Goal: Check status: Check status

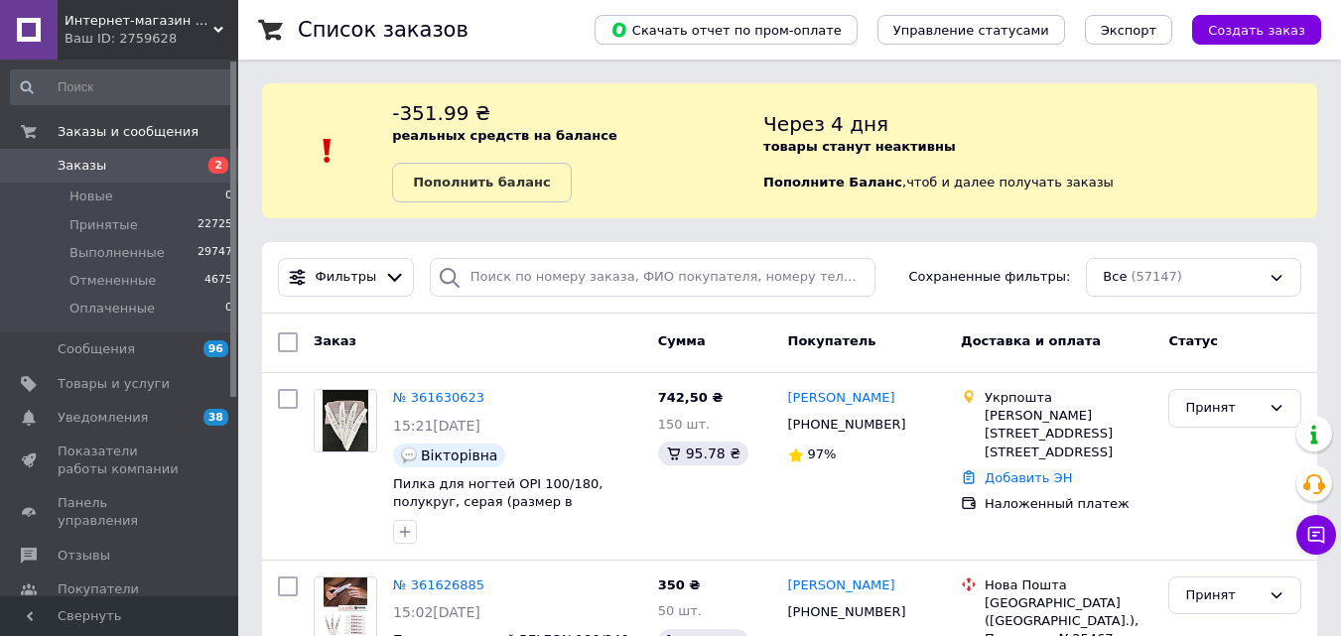
click at [79, 168] on span "Заказы" at bounding box center [82, 166] width 49 height 18
click at [81, 158] on span "Заказы" at bounding box center [82, 166] width 49 height 18
click at [68, 160] on span "Заказы" at bounding box center [82, 166] width 49 height 18
drag, startPoint x: 65, startPoint y: 160, endPoint x: 154, endPoint y: 246, distance: 124.3
click at [65, 160] on span "Заказы" at bounding box center [82, 166] width 49 height 18
